Goal: Task Accomplishment & Management: Use online tool/utility

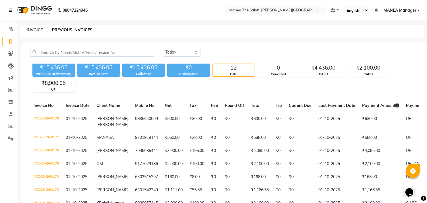
click at [29, 32] on link "INVOICE" at bounding box center [35, 29] width 16 height 5
select select "service"
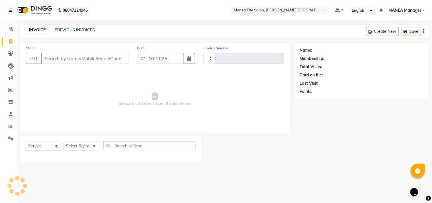
type input "0180"
select select "8903"
click at [71, 30] on link "PREVIOUS INVOICES" at bounding box center [75, 29] width 40 height 5
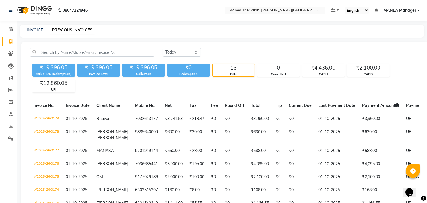
scroll to position [32, 0]
